Goal: Task Accomplishment & Management: Manage account settings

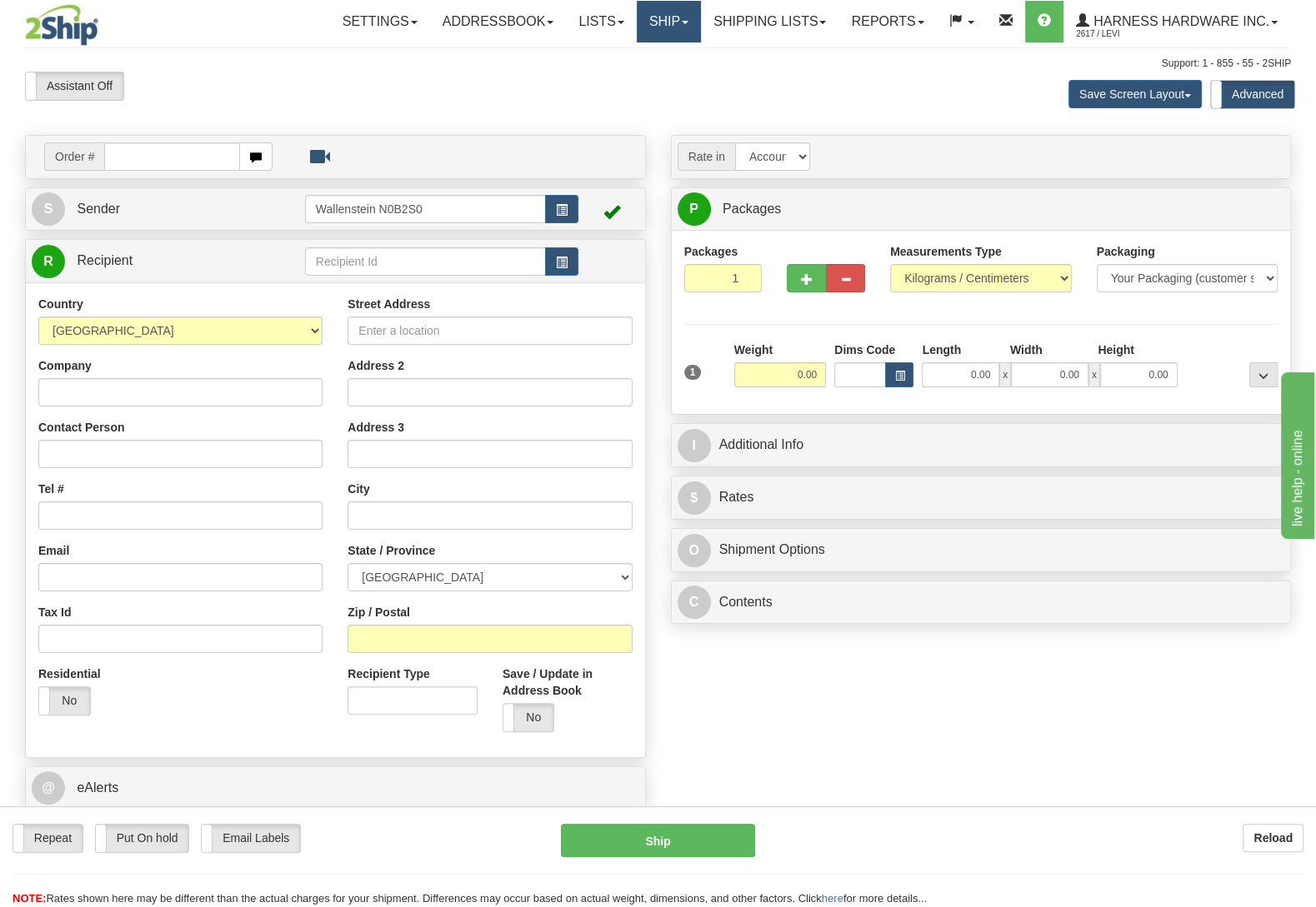
click at [661, 19] on link "Ship" at bounding box center [669, 21] width 64 height 42
click at [650, 79] on span "OnHold / Order Queue" at bounding box center [625, 79] width 118 height 13
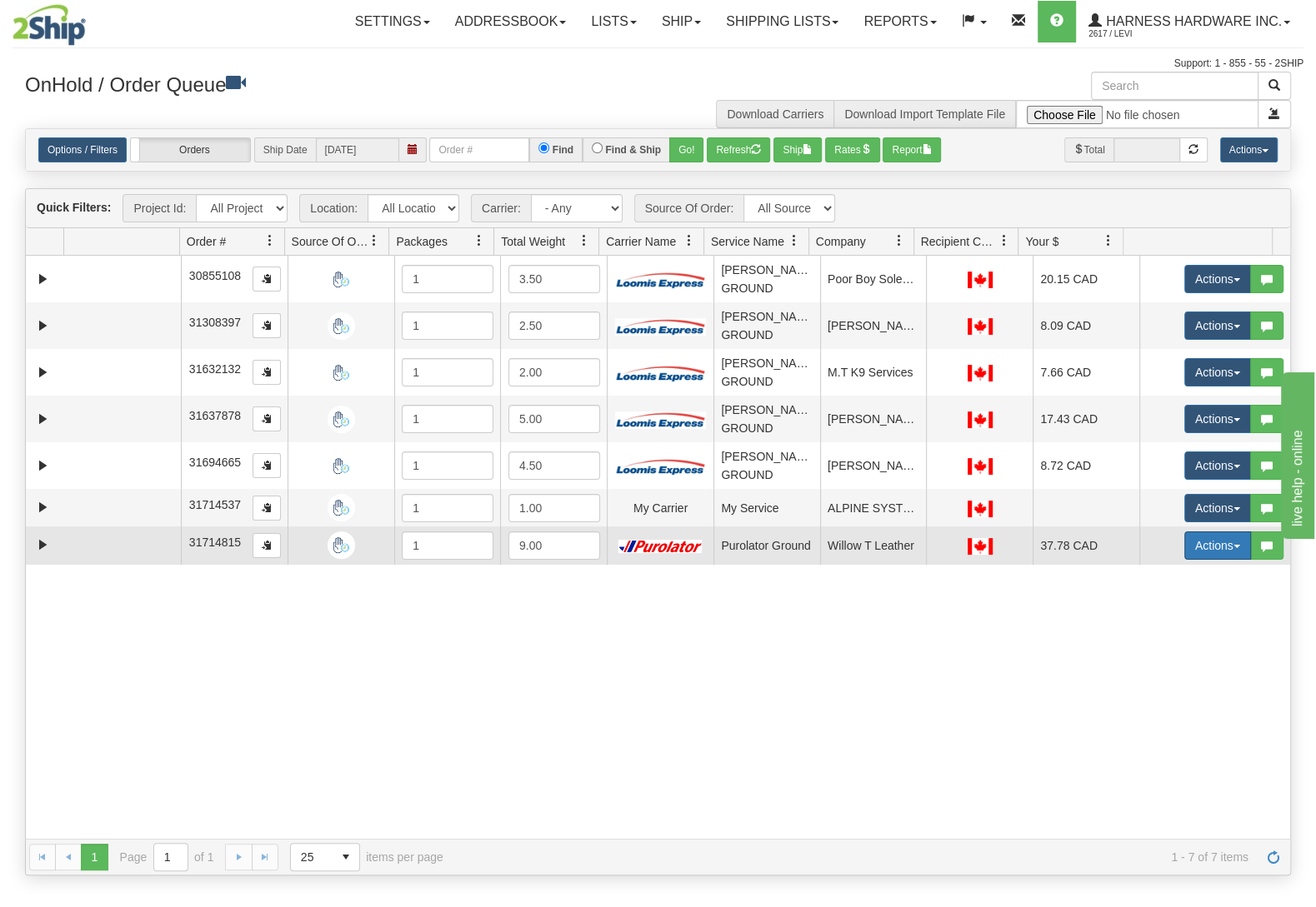
drag, startPoint x: 1190, startPoint y: 540, endPoint x: 1192, endPoint y: 558, distance: 18.1
click at [1192, 540] on button "Actions" at bounding box center [1217, 546] width 67 height 29
click at [1149, 647] on link "Ship" at bounding box center [1183, 642] width 133 height 21
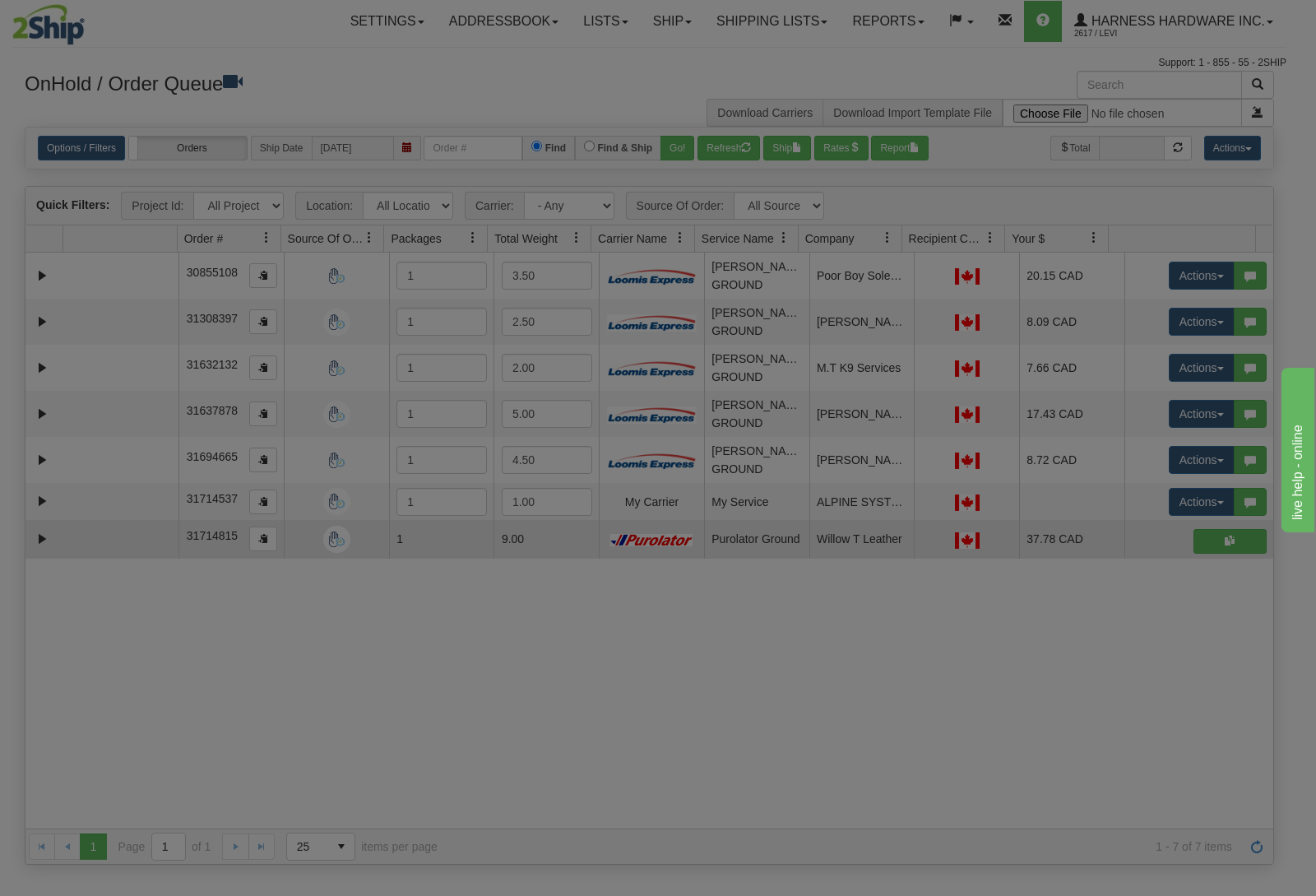
click at [0, 0] on div "× Shipping Documents Document with merged labels is generating... Please wait..…" at bounding box center [0, 0] width 0 height 0
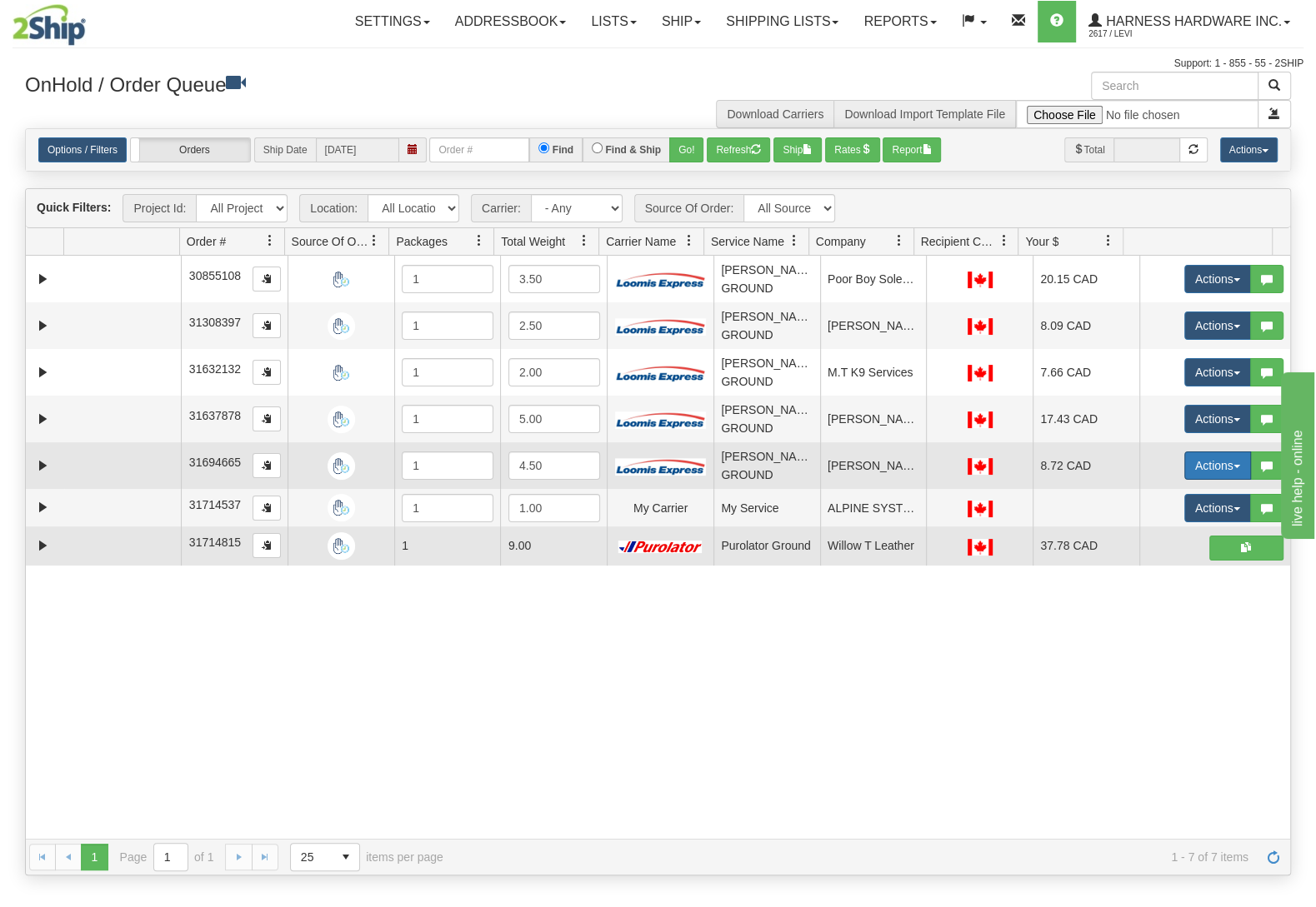
click at [1208, 466] on button "Actions" at bounding box center [1217, 466] width 67 height 29
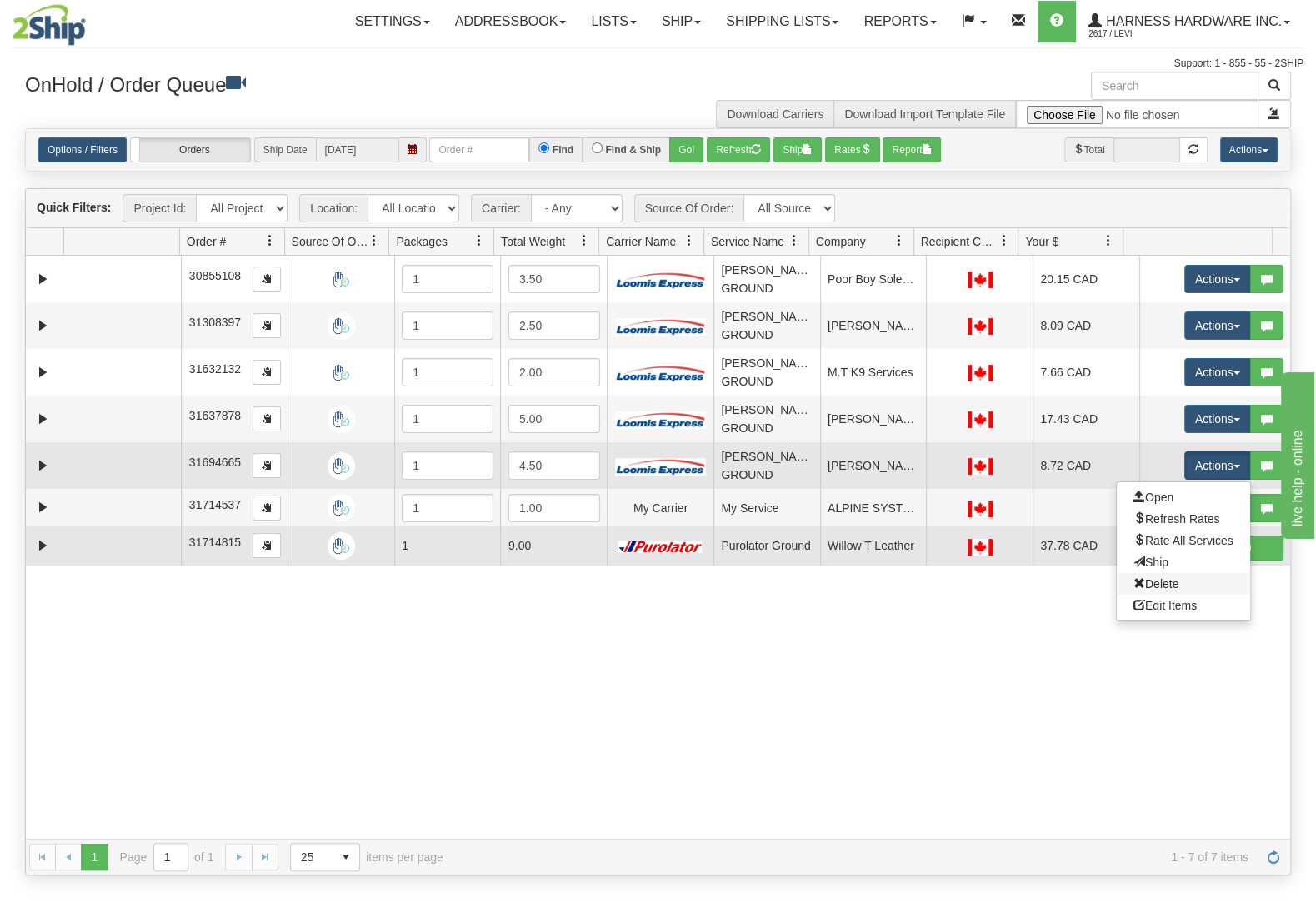
click at [1158, 592] on link "Delete" at bounding box center [1183, 584] width 133 height 21
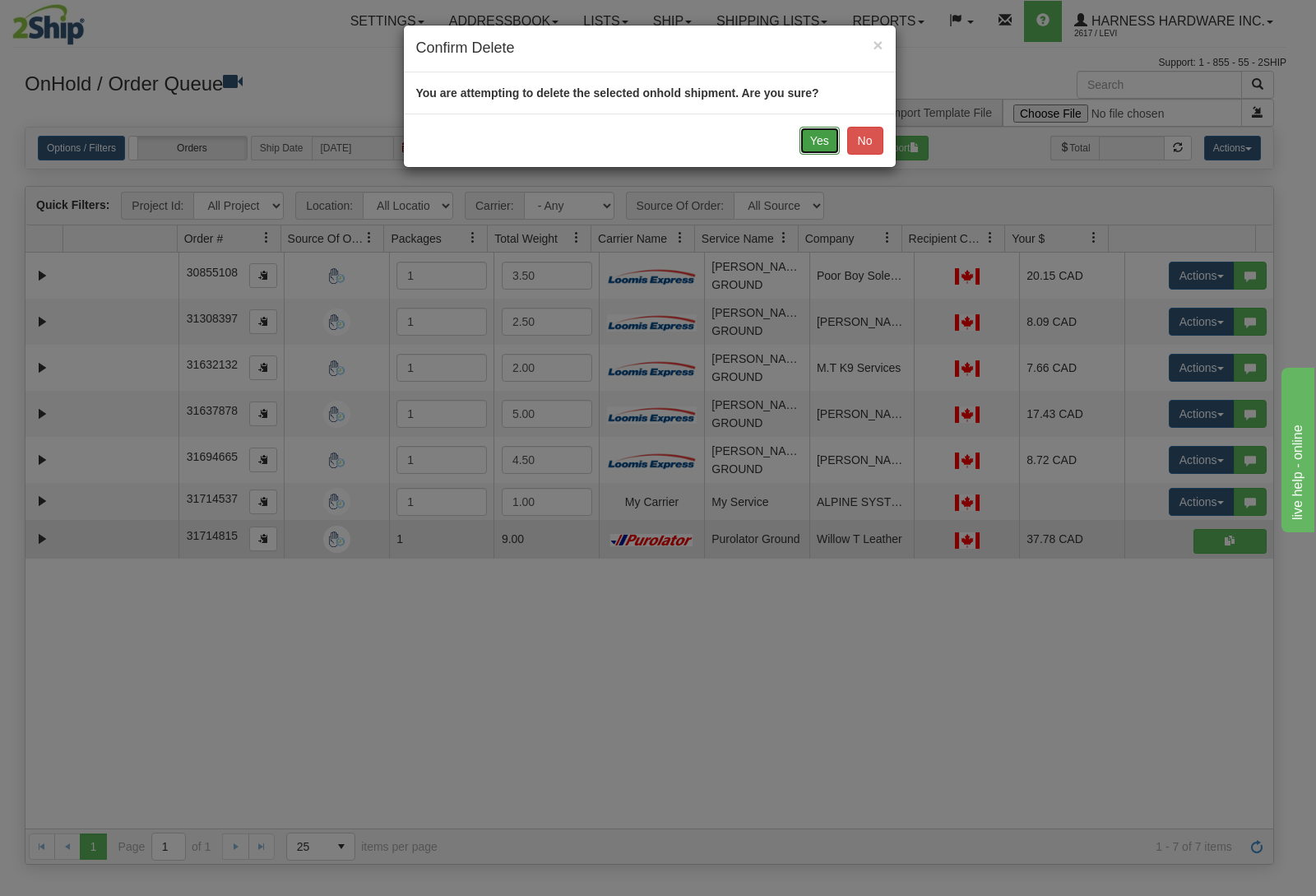
click at [823, 135] on button "Yes" at bounding box center [820, 141] width 41 height 28
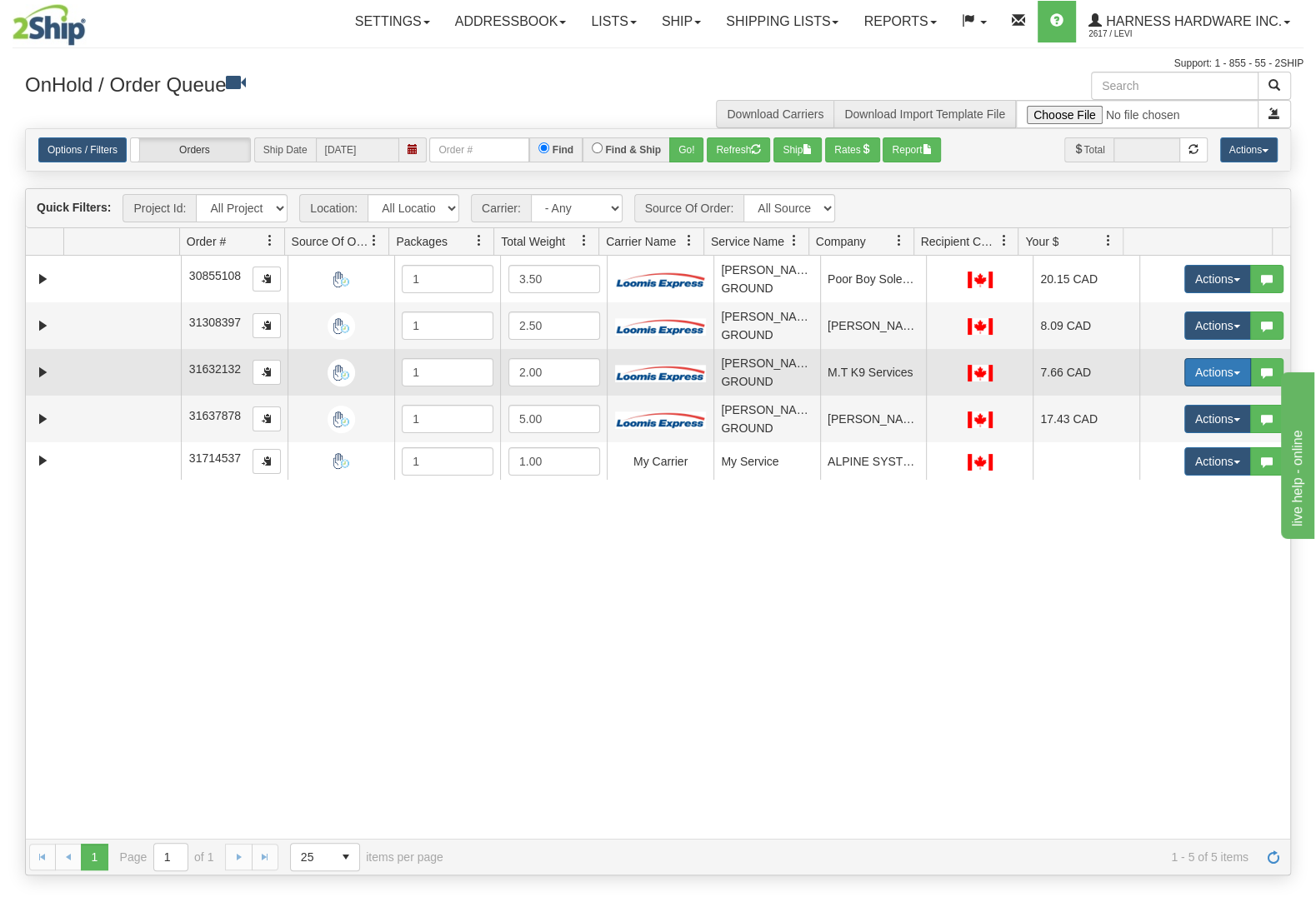
click at [1184, 377] on button "Actions" at bounding box center [1217, 373] width 67 height 29
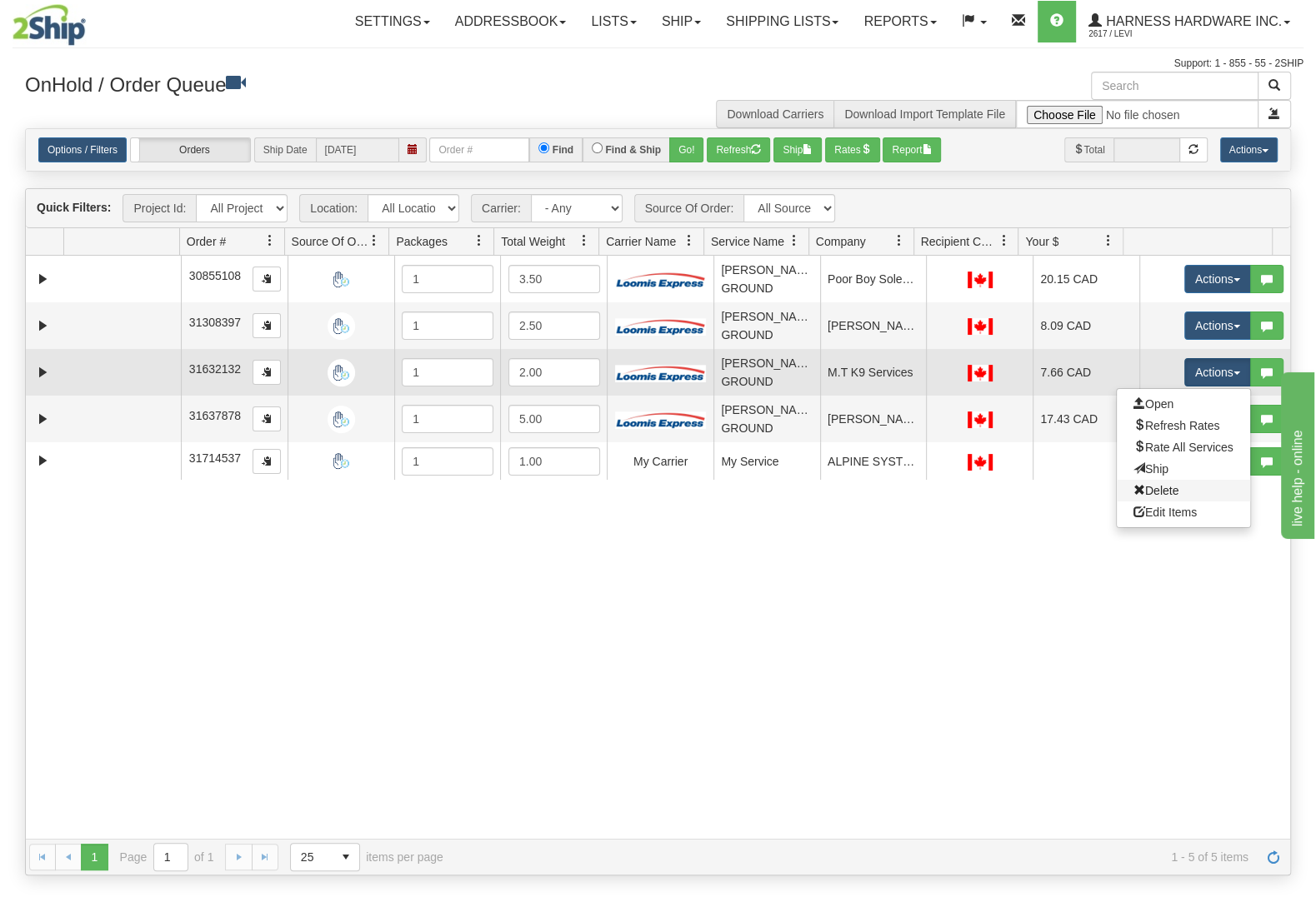
click at [1156, 495] on link "Delete" at bounding box center [1183, 491] width 133 height 21
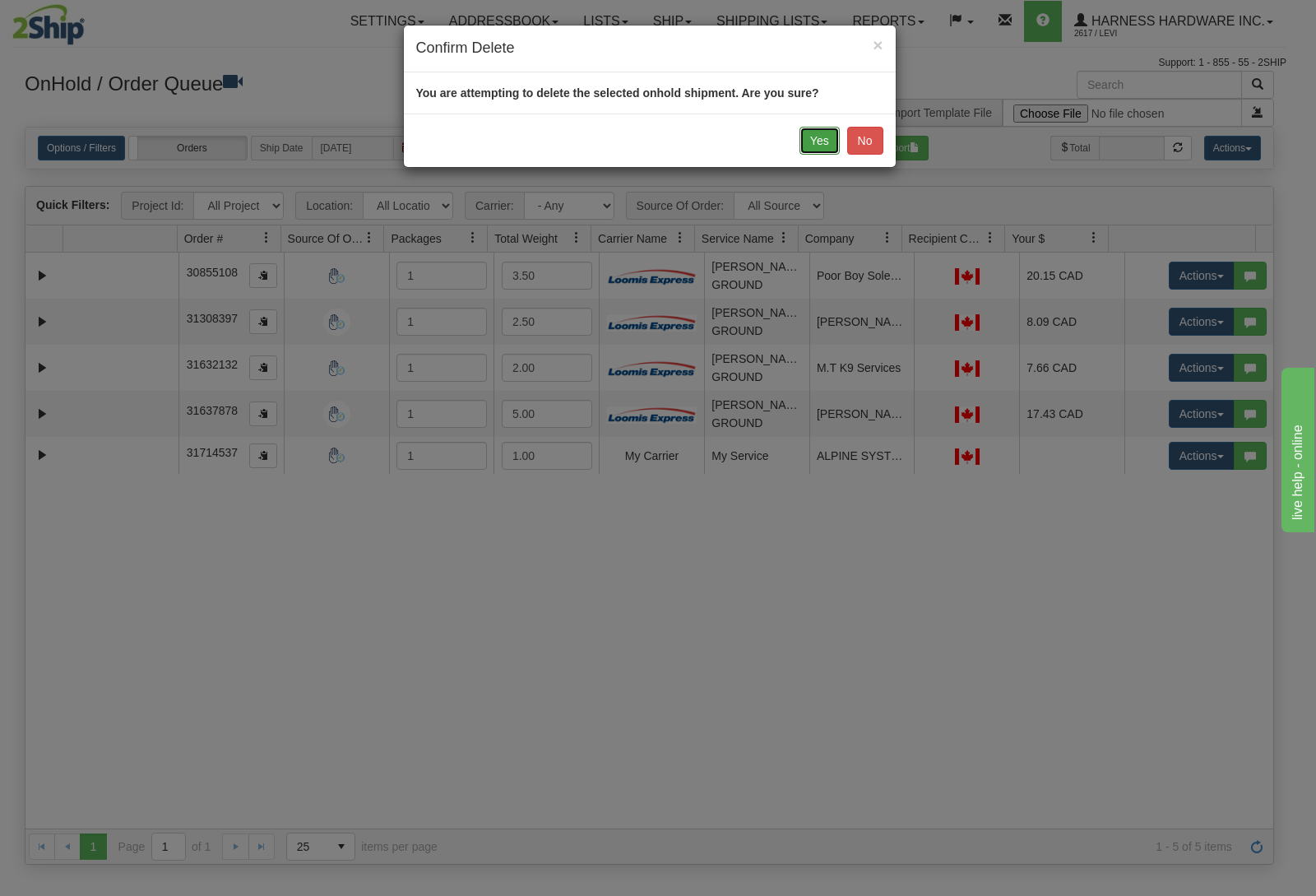
click at [804, 134] on button "Yes" at bounding box center [820, 141] width 41 height 28
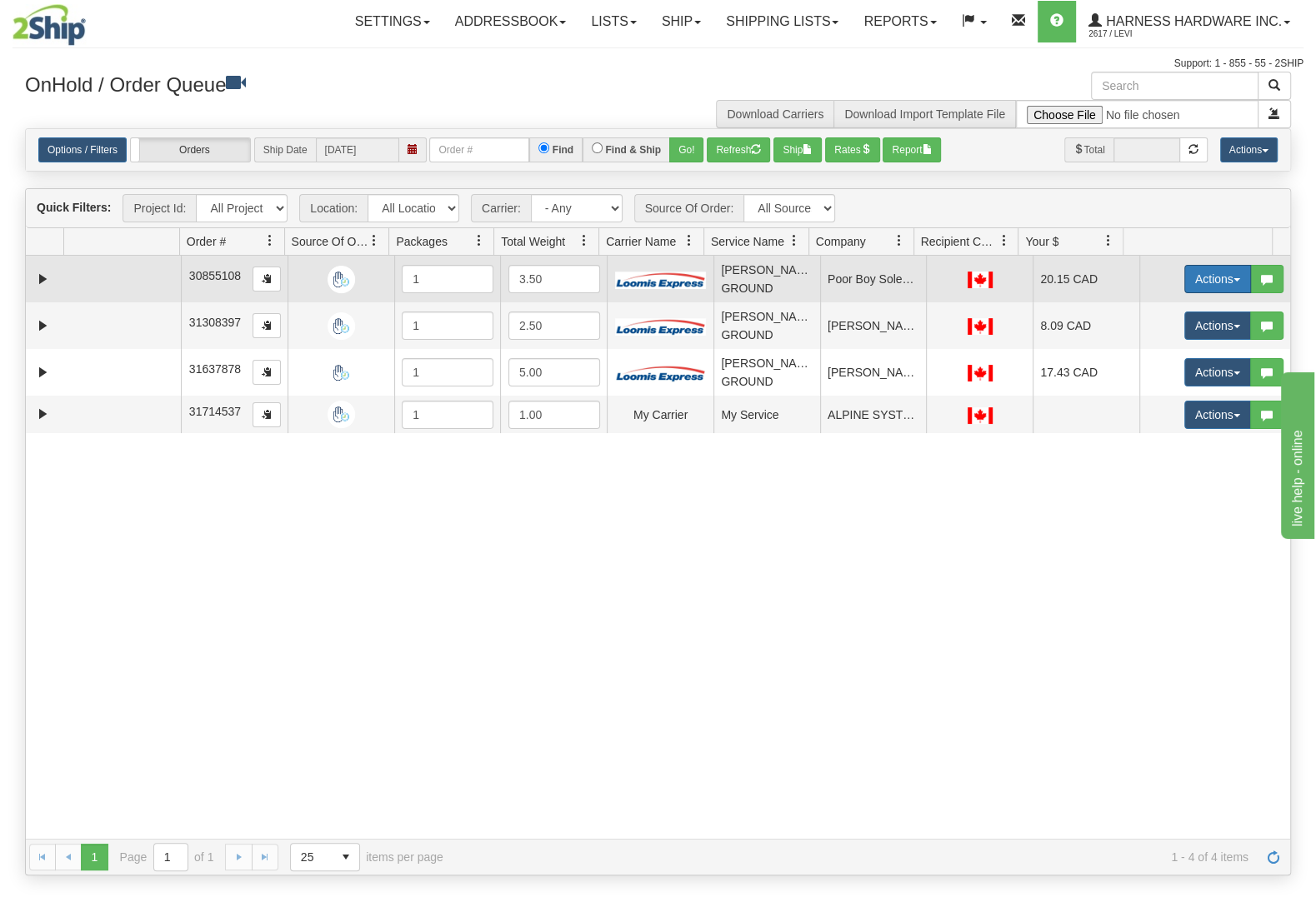
click at [1192, 283] on button "Actions" at bounding box center [1217, 279] width 67 height 29
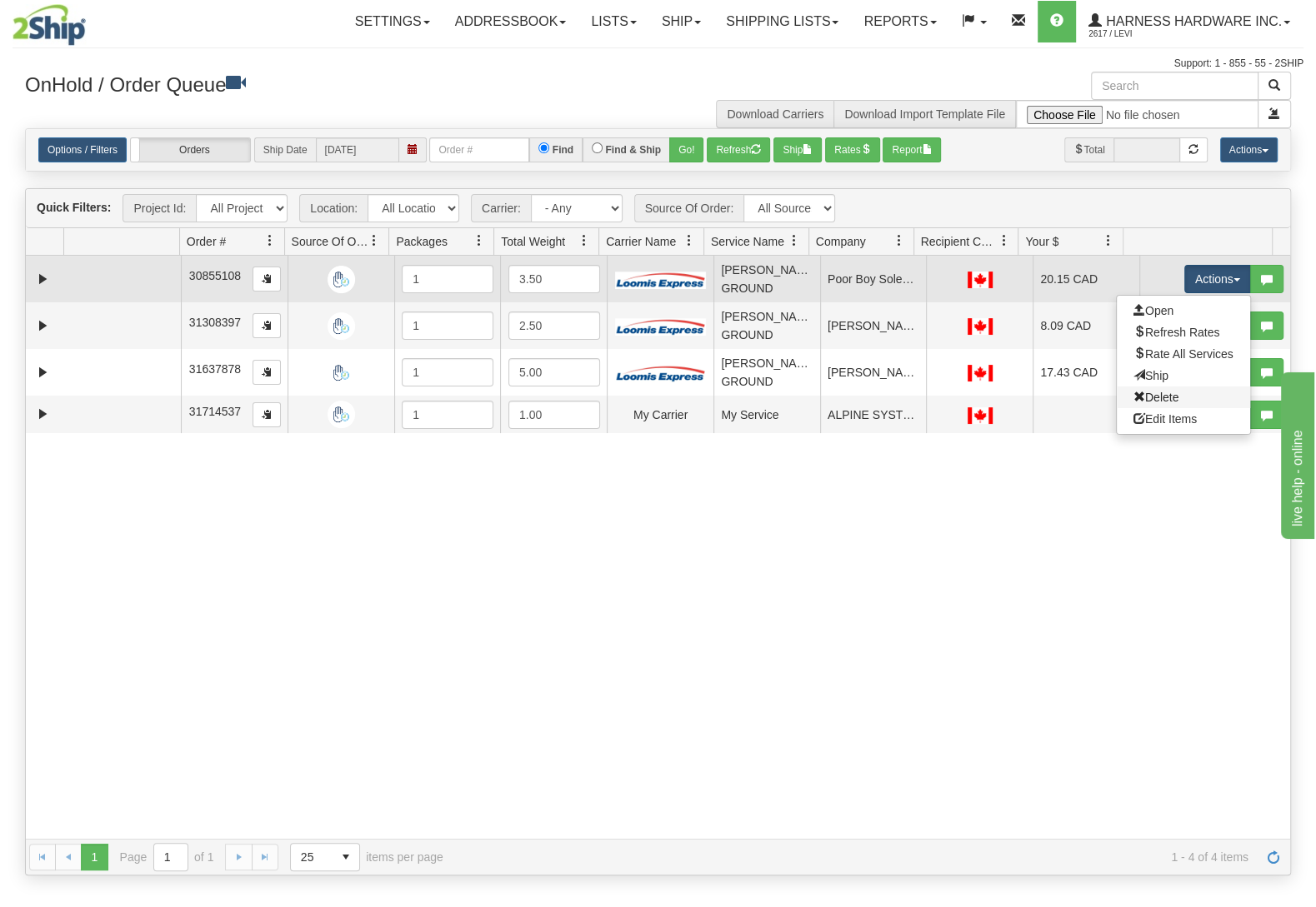
click at [1142, 408] on link "Delete" at bounding box center [1183, 397] width 133 height 21
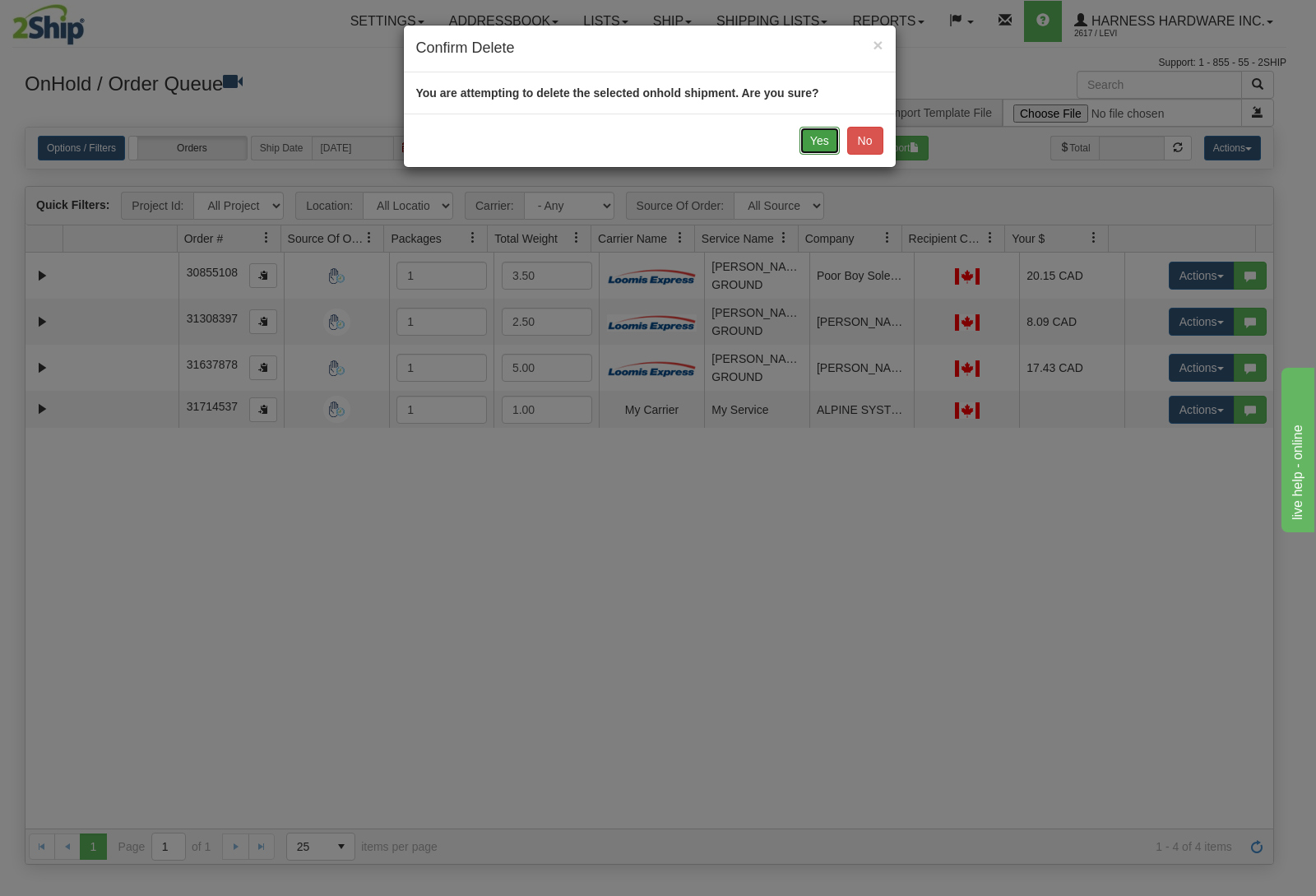
click at [826, 144] on button "Yes" at bounding box center [820, 141] width 41 height 28
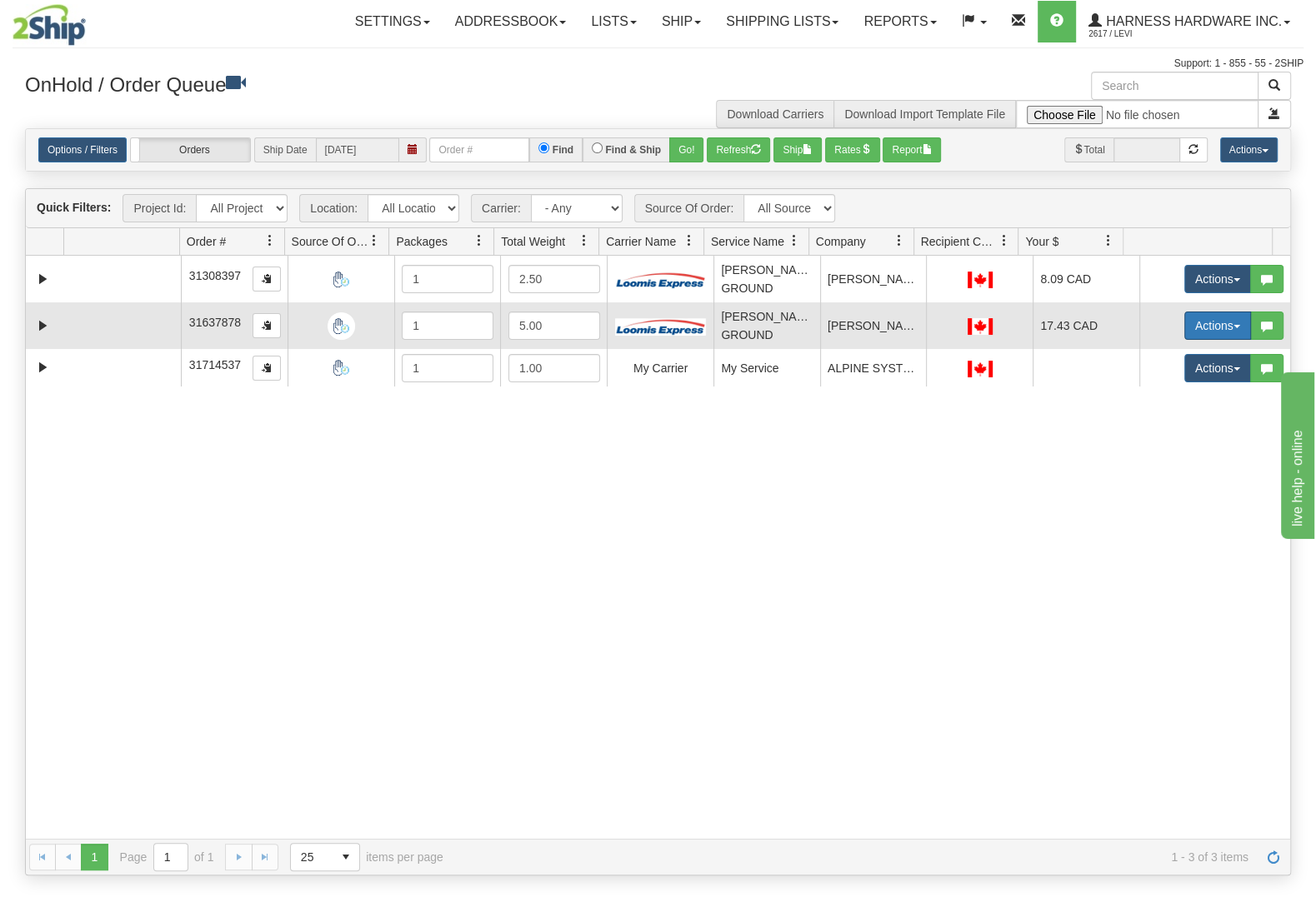
click at [1194, 319] on button "Actions" at bounding box center [1217, 326] width 67 height 29
click at [1133, 422] on span "Ship" at bounding box center [1150, 422] width 35 height 13
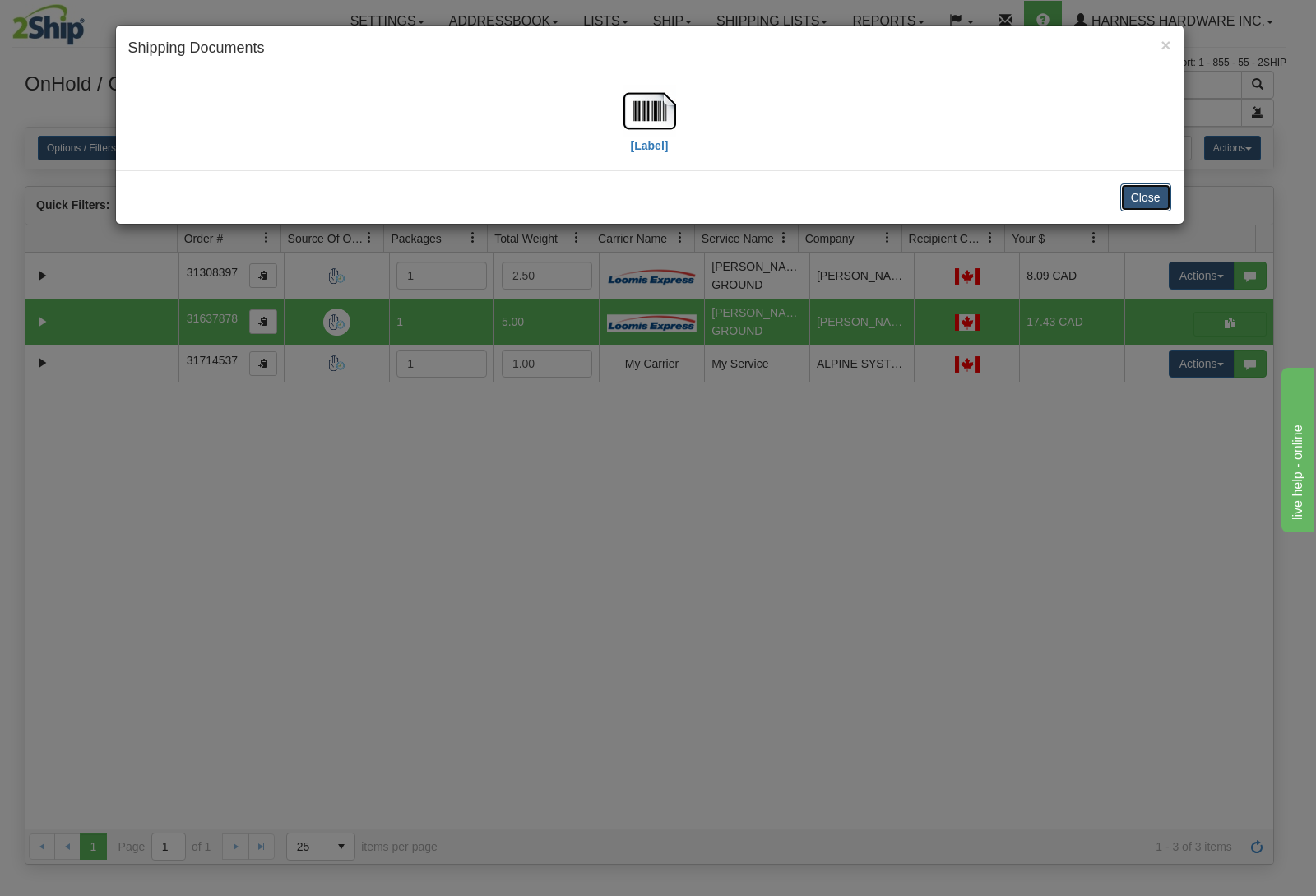
click at [1131, 198] on button "Close" at bounding box center [1146, 197] width 51 height 28
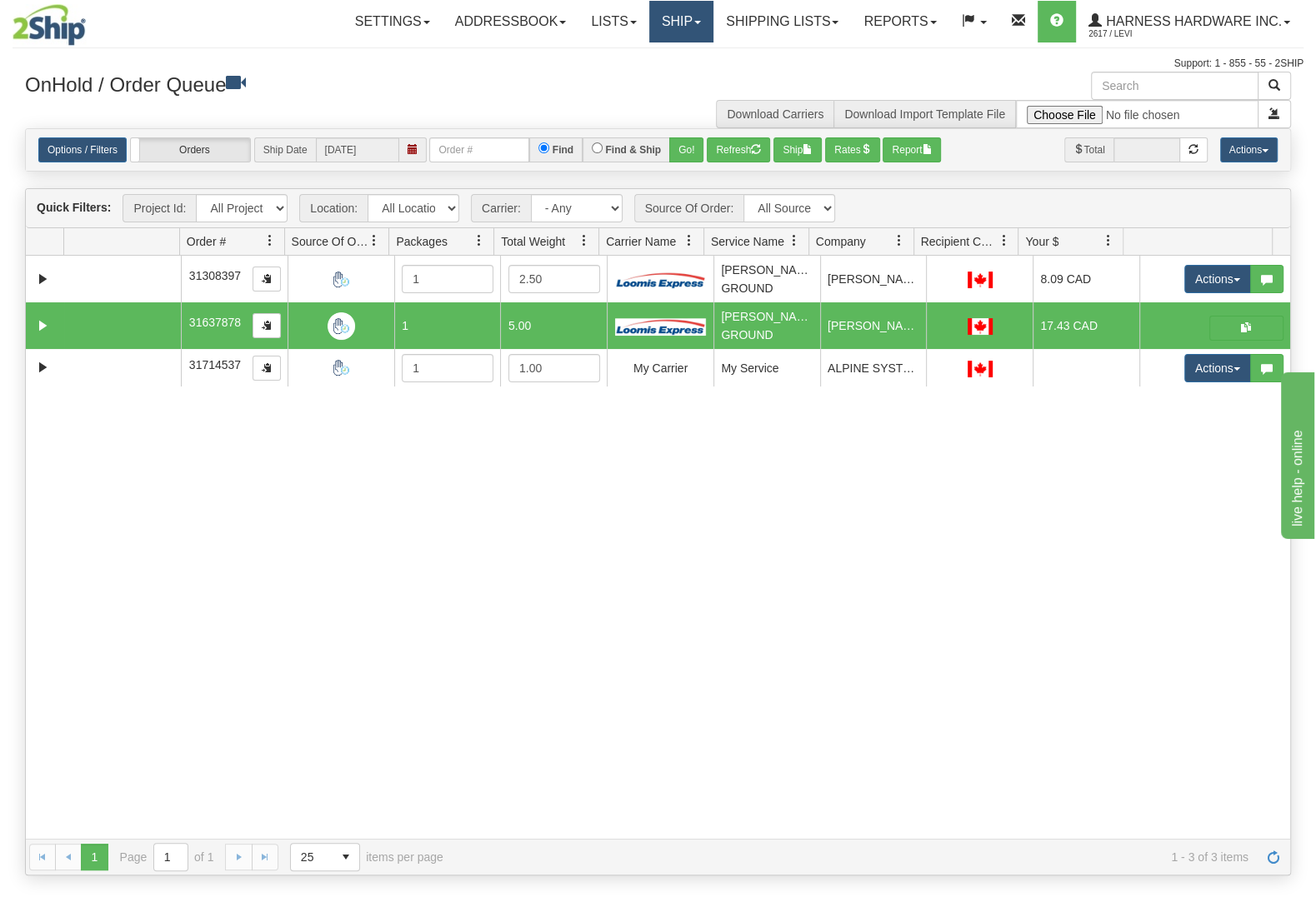
click at [686, 26] on link "Ship" at bounding box center [682, 21] width 64 height 42
click at [666, 54] on link "Ship Screen" at bounding box center [636, 58] width 151 height 21
